Goal: Find specific page/section: Find specific page/section

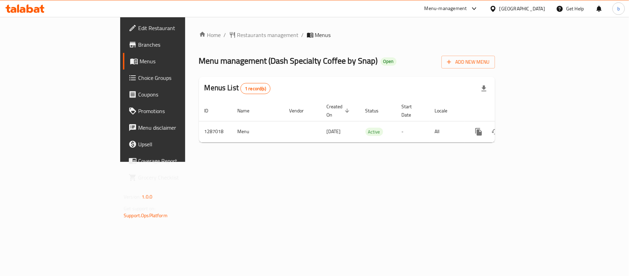
click at [39, 7] on icon at bounding box center [41, 9] width 5 height 8
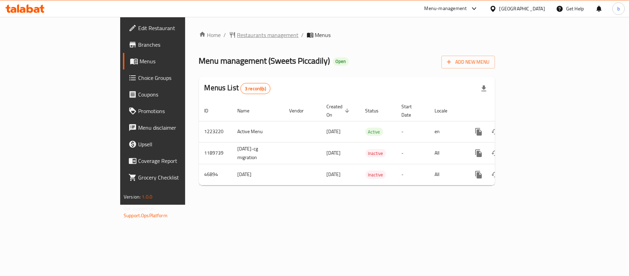
click at [237, 38] on span "Restaurants management" at bounding box center [267, 35] width 61 height 8
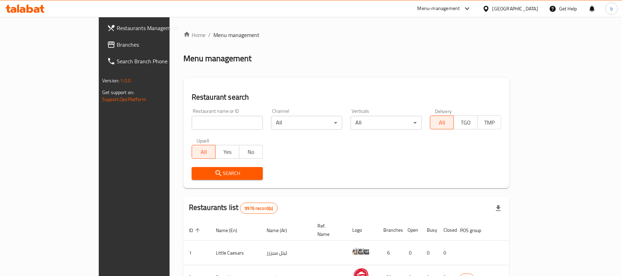
click at [192, 121] on input "search" at bounding box center [227, 123] width 71 height 14
paste input "7641"
type input "7641"
click at [214, 174] on icon "submit" at bounding box center [218, 173] width 8 height 8
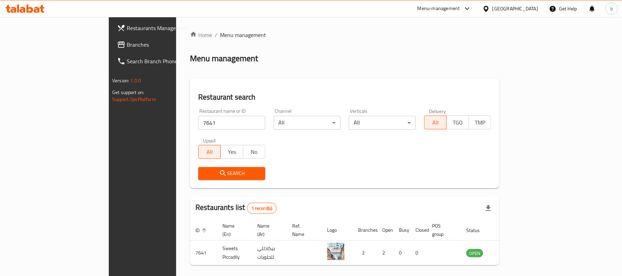
scroll to position [19, 0]
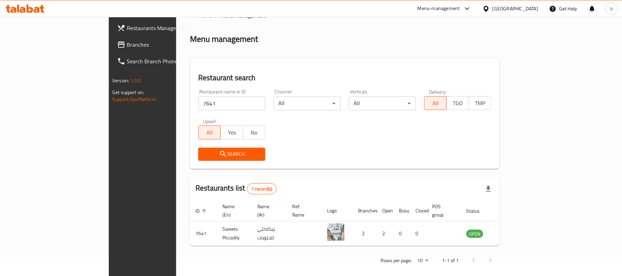
click at [26, 8] on icon at bounding box center [25, 8] width 39 height 8
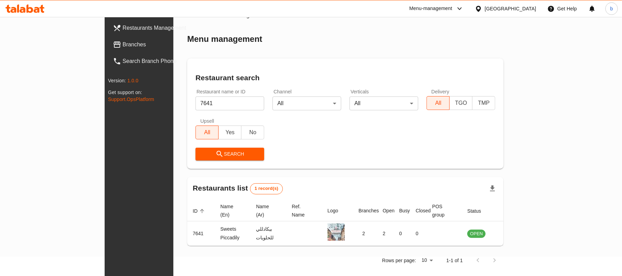
scroll to position [19, 0]
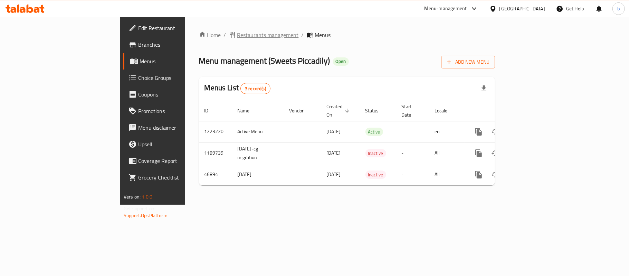
click at [237, 36] on span "Restaurants management" at bounding box center [267, 35] width 61 height 8
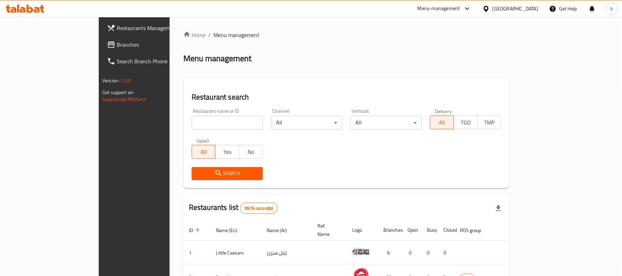
click at [192, 122] on input "search" at bounding box center [227, 123] width 71 height 14
paste input "7641"
type input "7641"
click at [197, 175] on span "Search" at bounding box center [227, 173] width 60 height 9
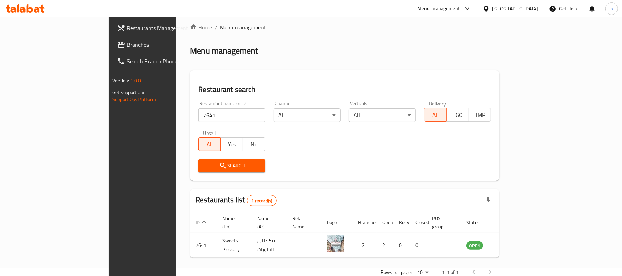
scroll to position [19, 0]
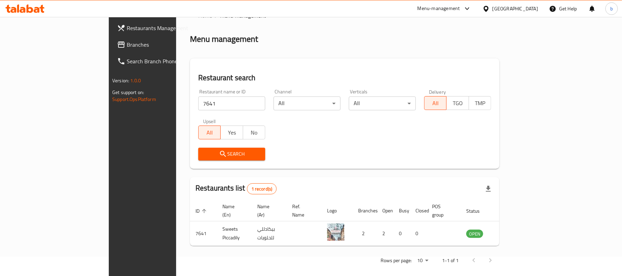
click at [37, 10] on icon at bounding box center [37, 10] width 6 height 6
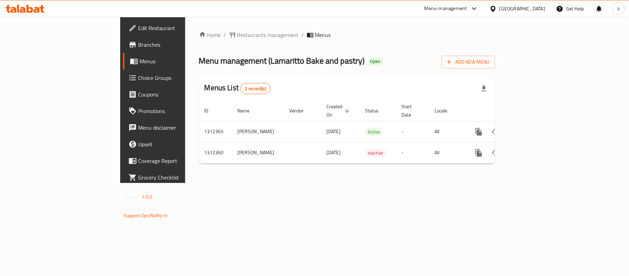
click at [538, 10] on div "Kuwait" at bounding box center [522, 9] width 46 height 8
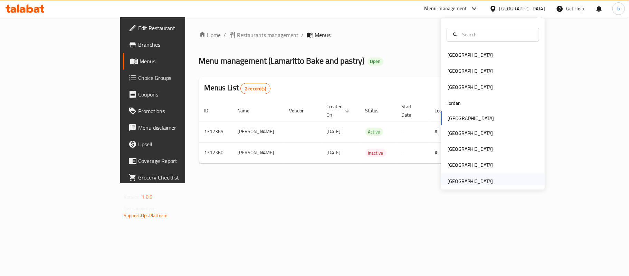
click at [482, 180] on div "[GEOGRAPHIC_DATA]" at bounding box center [470, 181] width 46 height 8
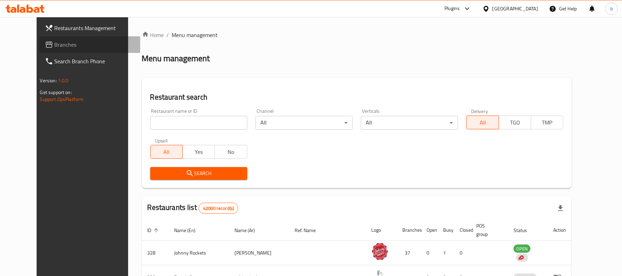
click at [55, 45] on span "Branches" at bounding box center [95, 44] width 80 height 8
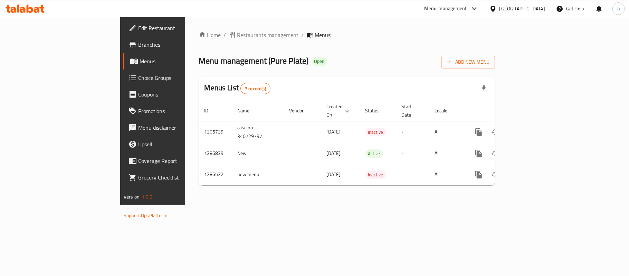
click at [33, 11] on icon at bounding box center [25, 8] width 39 height 8
click at [17, 7] on icon at bounding box center [25, 8] width 39 height 8
click at [31, 9] on icon at bounding box center [30, 8] width 7 height 8
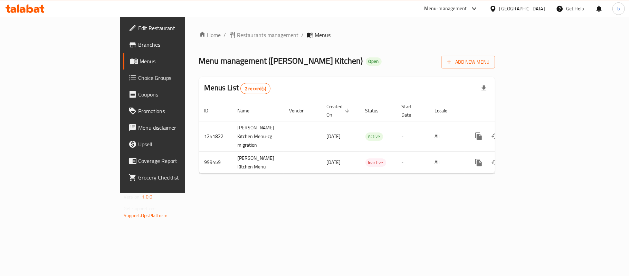
click at [535, 10] on div "[GEOGRAPHIC_DATA]" at bounding box center [522, 9] width 46 height 8
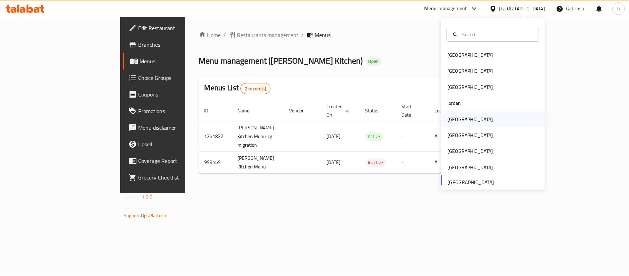
click at [451, 119] on div "[GEOGRAPHIC_DATA]" at bounding box center [470, 119] width 46 height 8
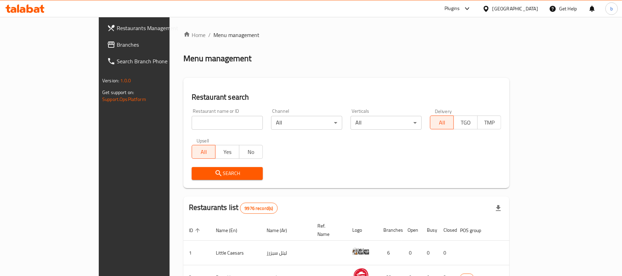
click at [117, 44] on span "Branches" at bounding box center [157, 44] width 80 height 8
